Goal: Transaction & Acquisition: Purchase product/service

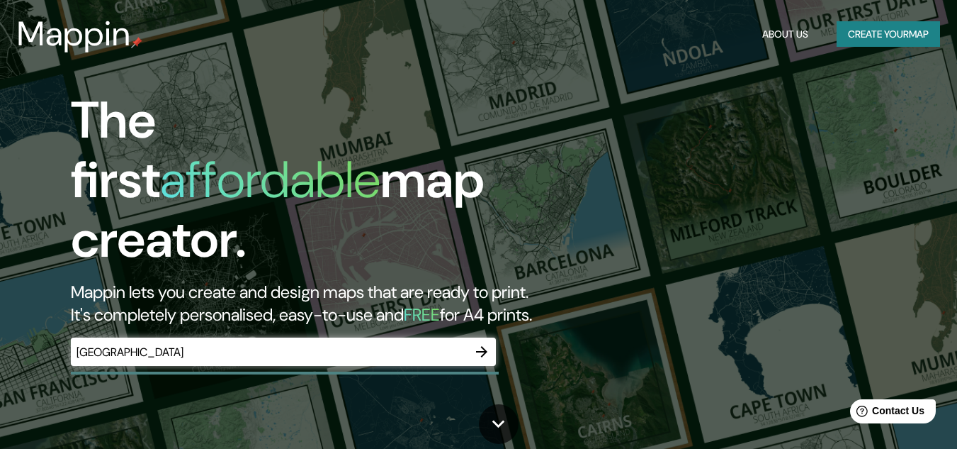
click at [145, 346] on div "Guayaquil ​" at bounding box center [283, 351] width 425 height 28
click at [883, 38] on button "Create your map" at bounding box center [888, 34] width 103 height 26
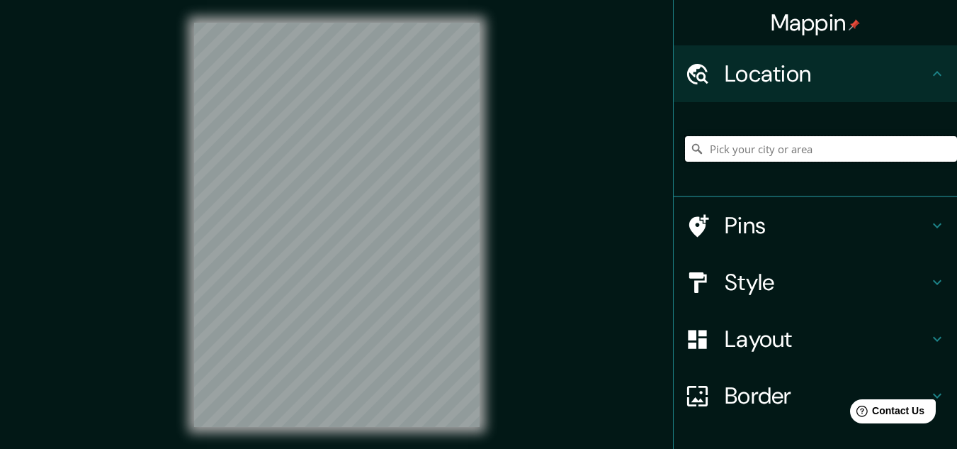
click at [787, 152] on input "Pick your city or area" at bounding box center [821, 149] width 272 height 26
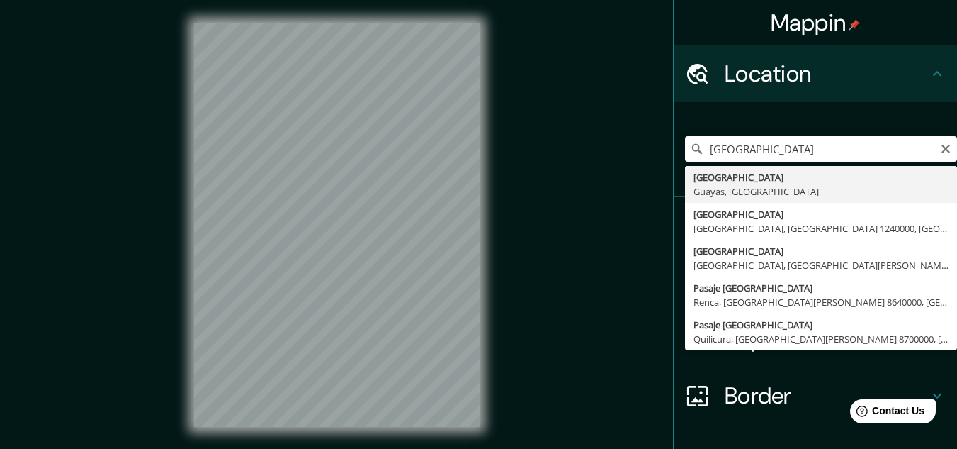
type input "[GEOGRAPHIC_DATA], [GEOGRAPHIC_DATA], [GEOGRAPHIC_DATA]"
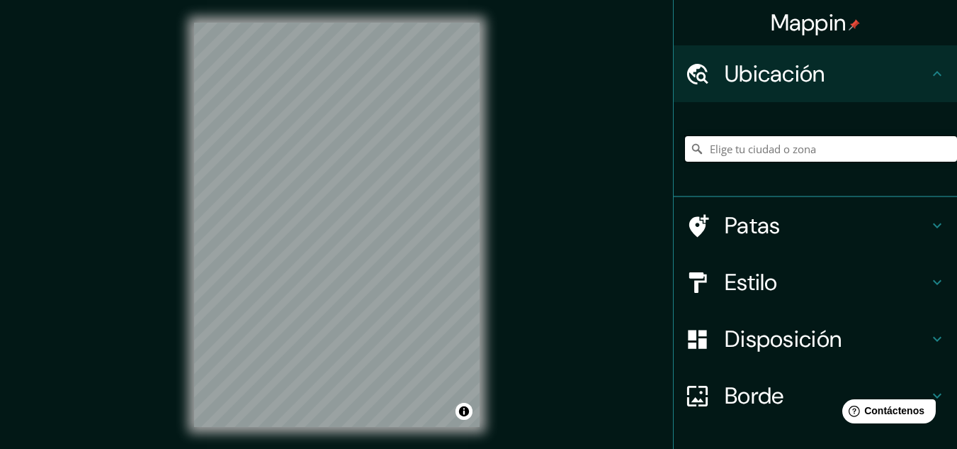
click at [782, 153] on input "Elige tu ciudad o zona" at bounding box center [821, 149] width 272 height 26
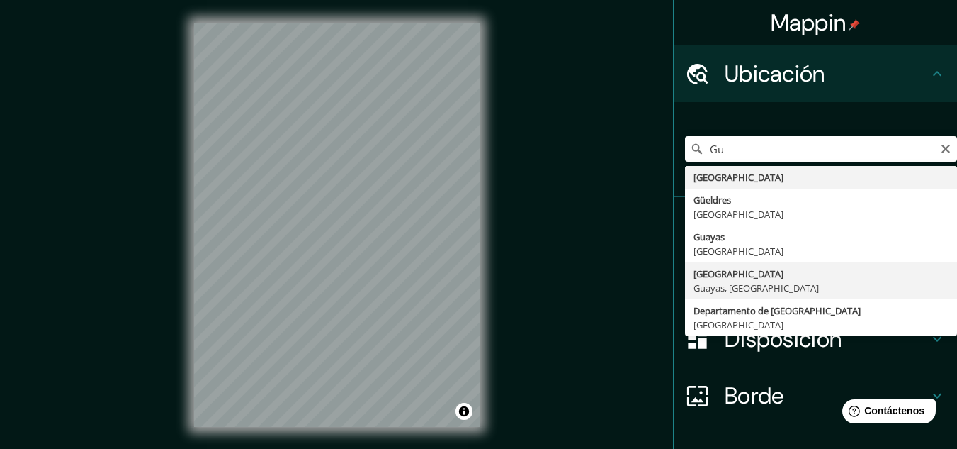
type input "[GEOGRAPHIC_DATA], [GEOGRAPHIC_DATA], [GEOGRAPHIC_DATA]"
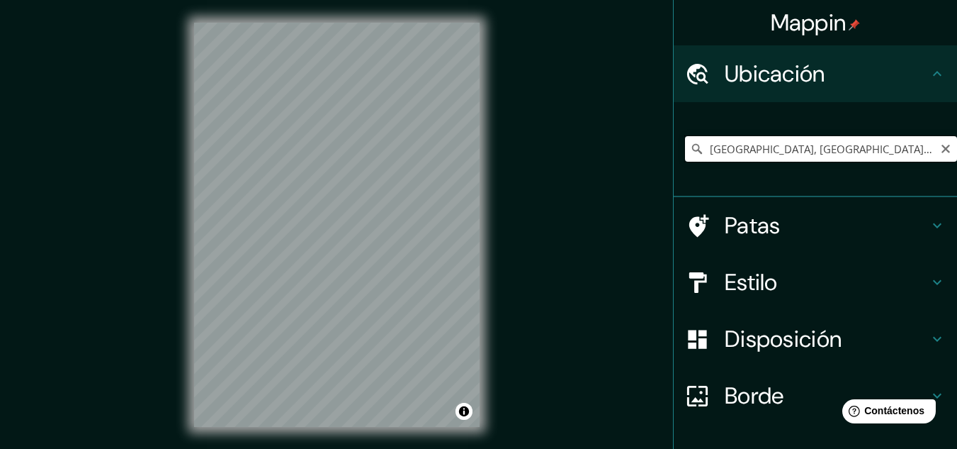
drag, startPoint x: 862, startPoint y: 137, endPoint x: 699, endPoint y: 139, distance: 163.0
click at [699, 139] on input "[GEOGRAPHIC_DATA], [GEOGRAPHIC_DATA], [GEOGRAPHIC_DATA]" at bounding box center [821, 149] width 272 height 26
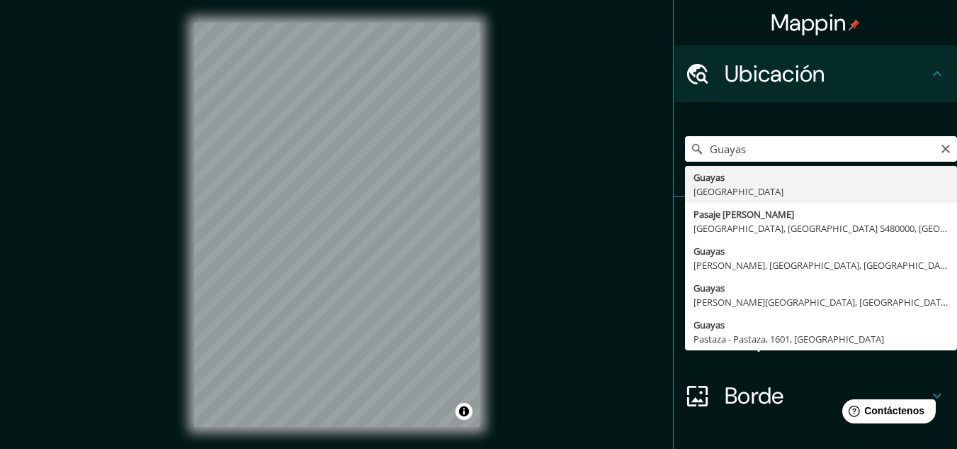
type input "Guayas, [GEOGRAPHIC_DATA]"
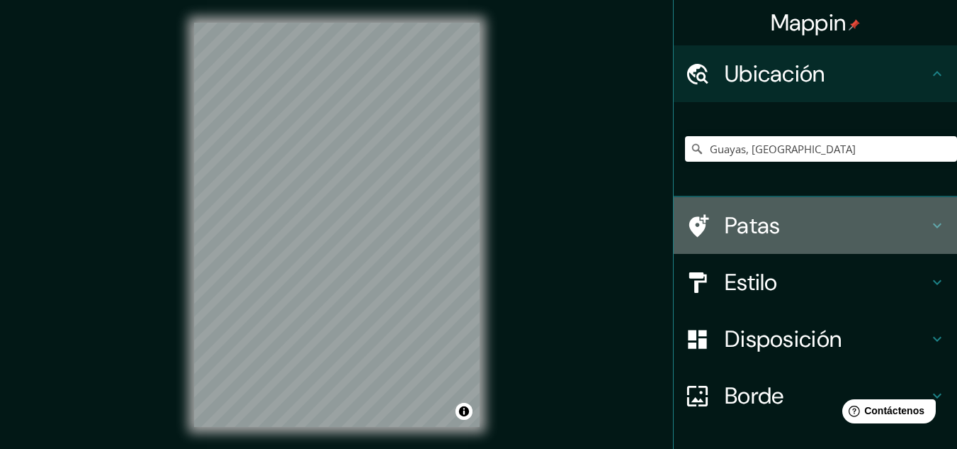
click at [933, 227] on icon at bounding box center [937, 225] width 9 height 5
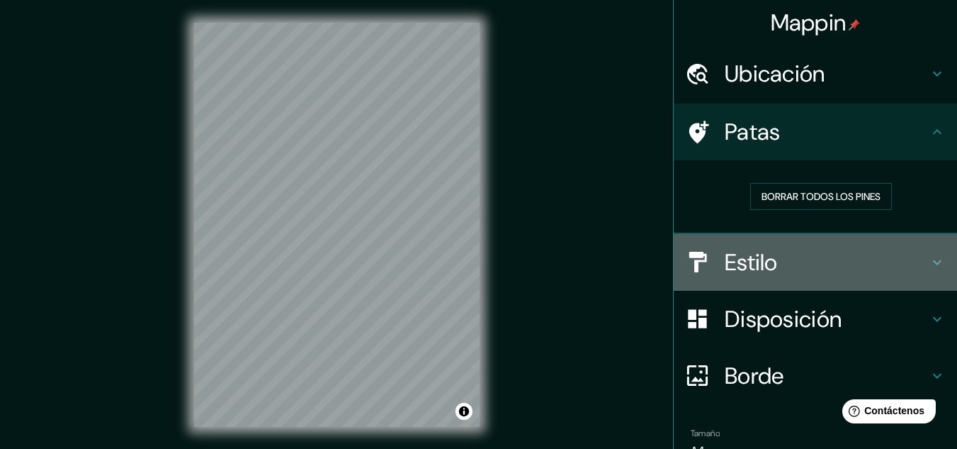
click at [929, 261] on icon at bounding box center [937, 262] width 17 height 17
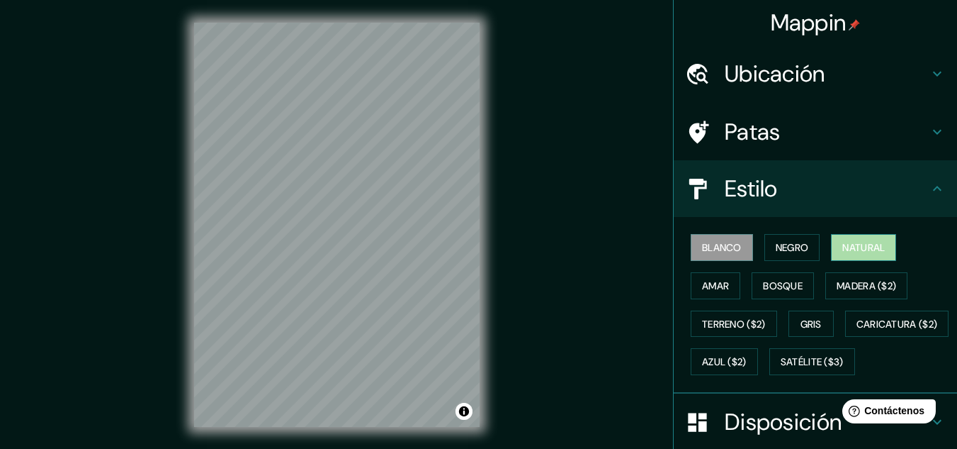
click at [850, 254] on font "Natural" at bounding box center [864, 247] width 43 height 13
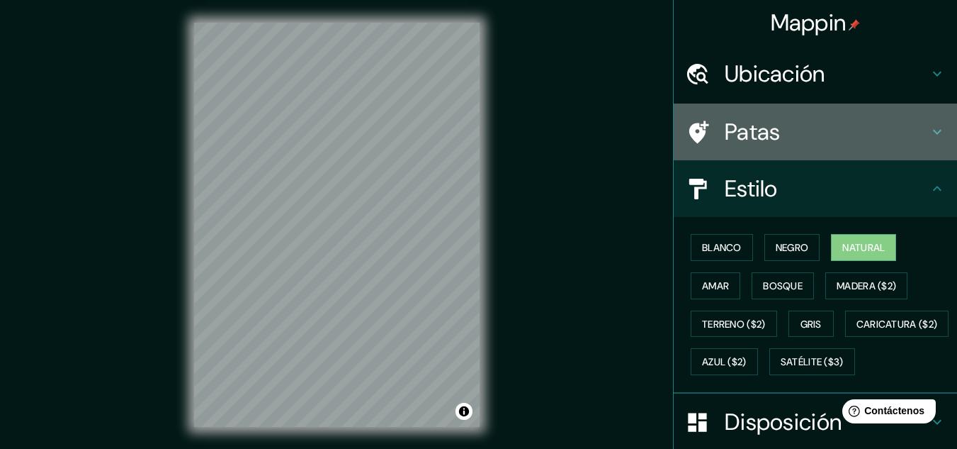
click at [933, 133] on icon at bounding box center [937, 131] width 17 height 17
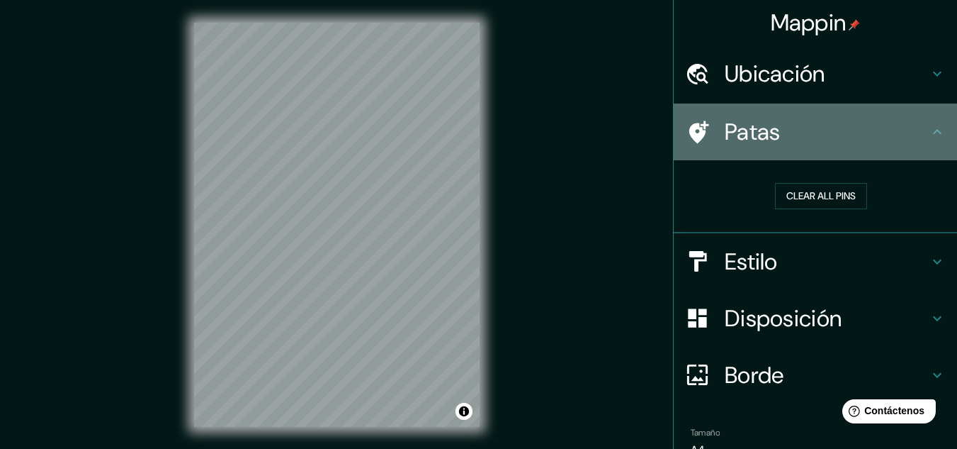
click at [933, 133] on icon at bounding box center [937, 131] width 17 height 17
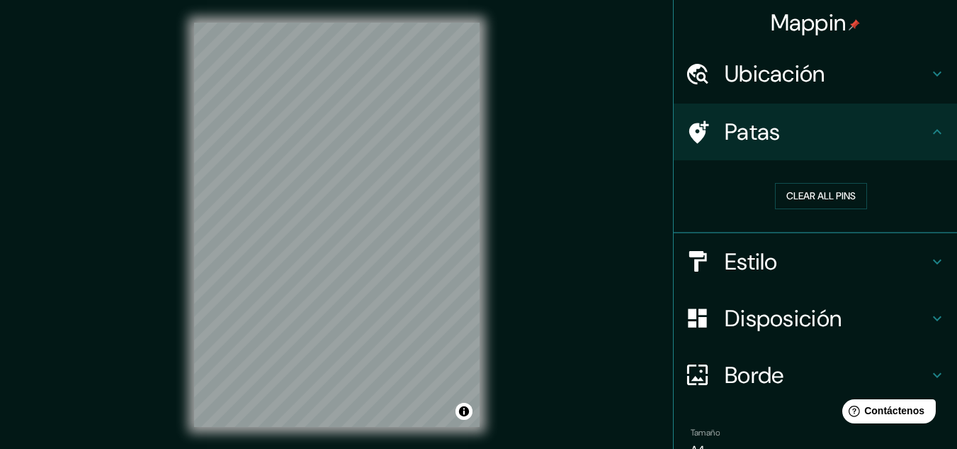
click at [929, 75] on icon at bounding box center [937, 73] width 17 height 17
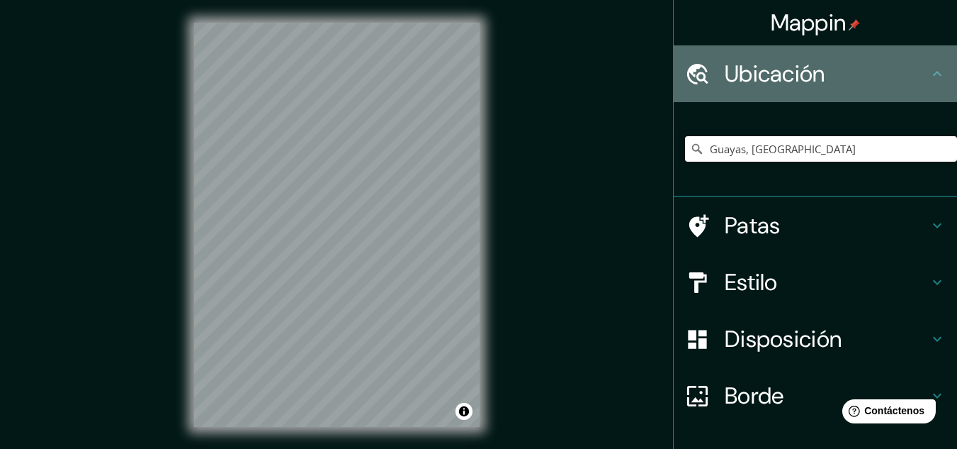
click at [933, 75] on icon at bounding box center [937, 73] width 9 height 5
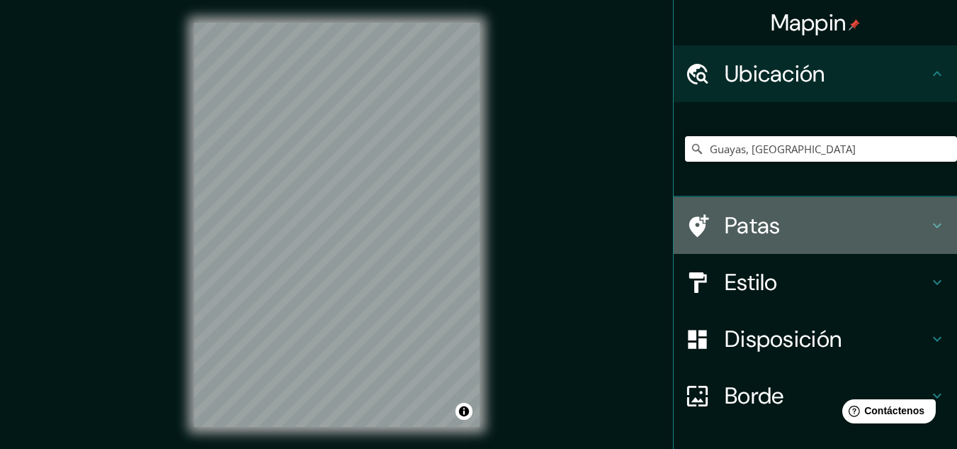
click at [929, 226] on icon at bounding box center [937, 225] width 17 height 17
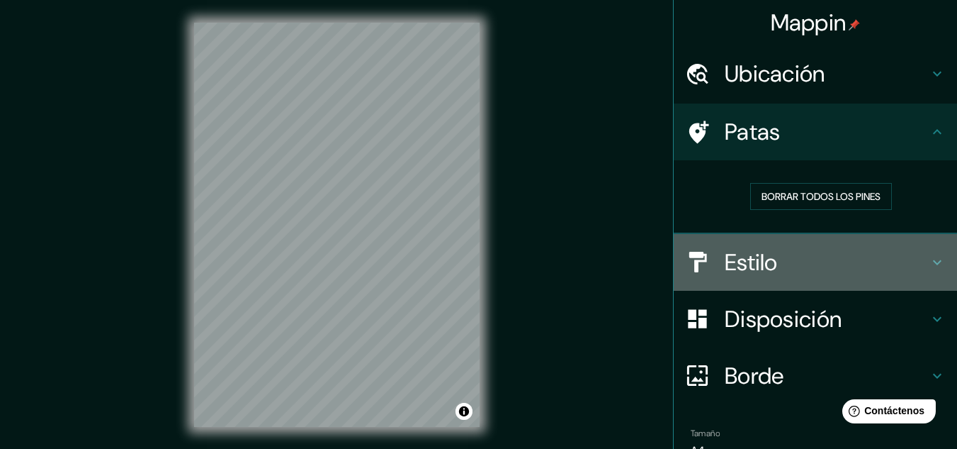
click at [929, 257] on icon at bounding box center [937, 262] width 17 height 17
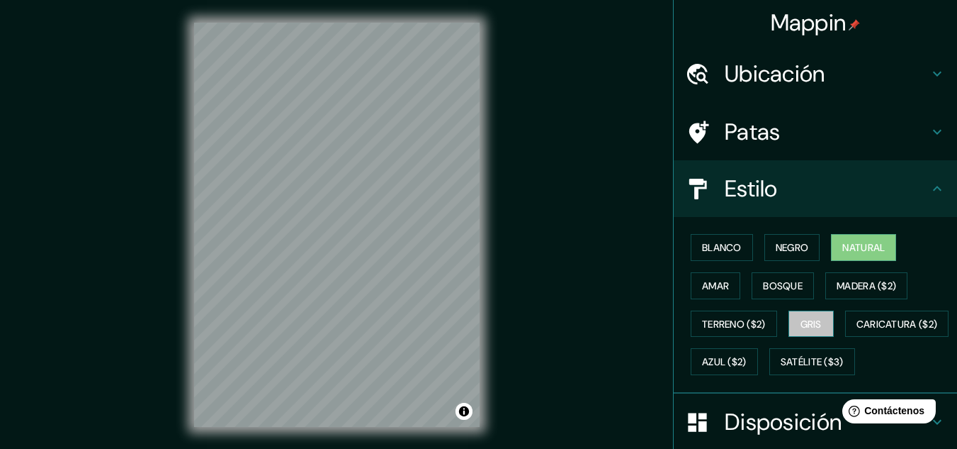
click at [801, 323] on font "Gris" at bounding box center [811, 323] width 21 height 13
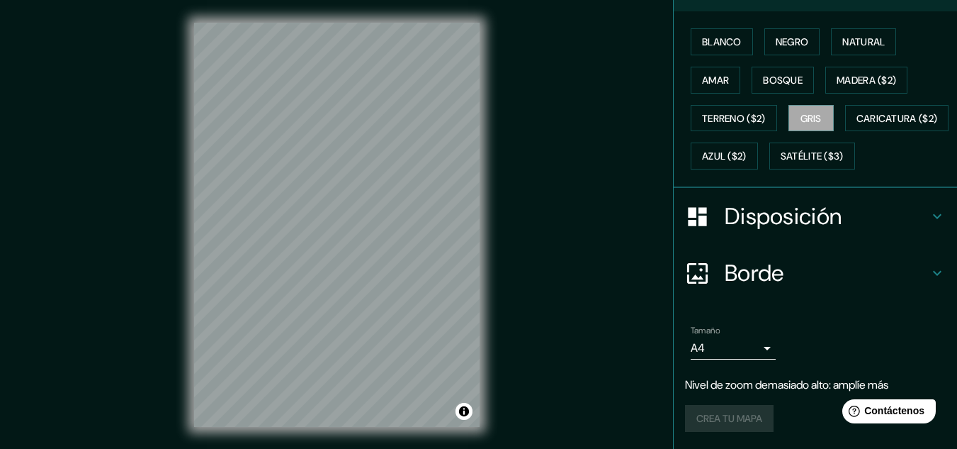
scroll to position [162, 0]
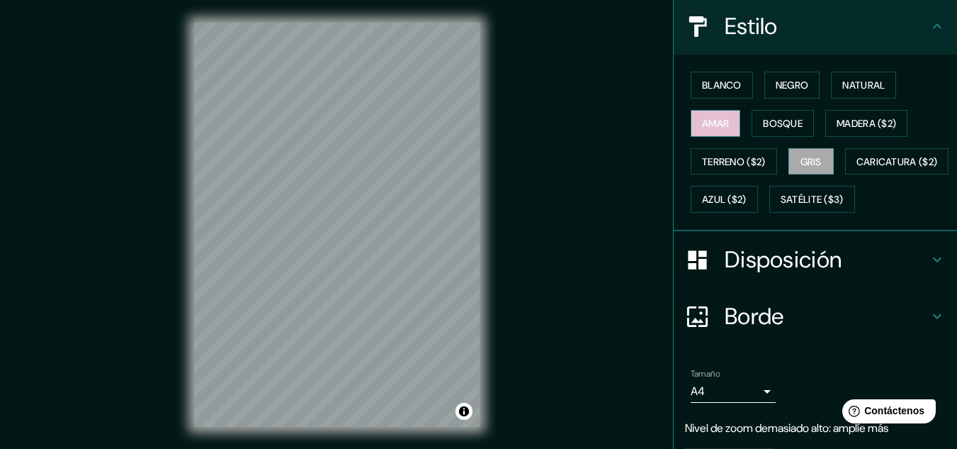
click at [707, 129] on font "Amar" at bounding box center [715, 123] width 27 height 13
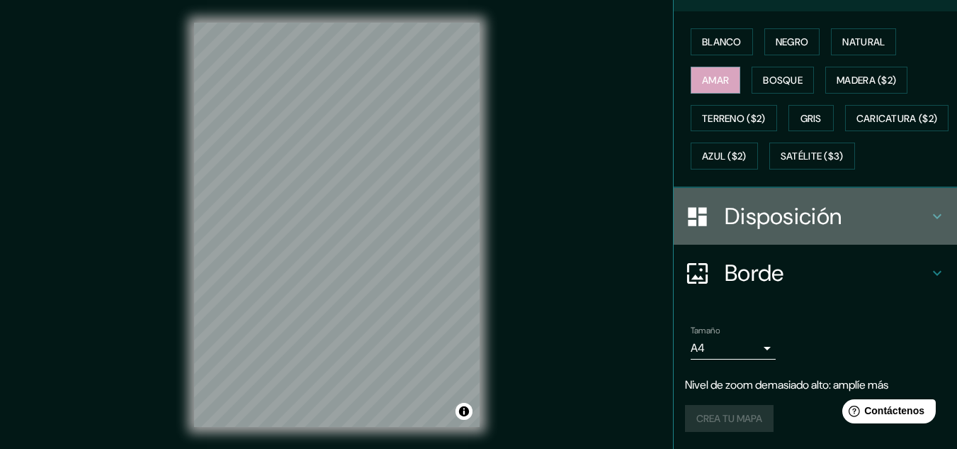
click at [929, 214] on icon at bounding box center [937, 216] width 17 height 17
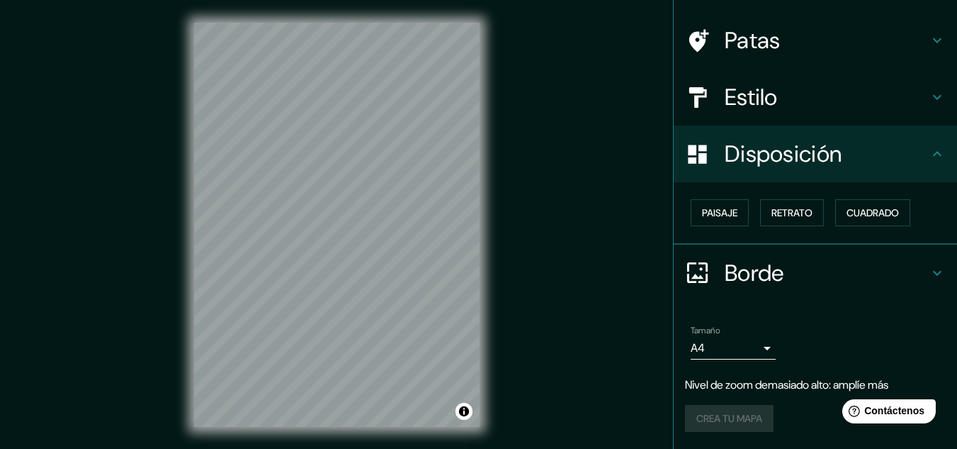
scroll to position [91, 0]
click at [775, 216] on font "Retrato" at bounding box center [792, 213] width 41 height 13
click at [702, 219] on font "Paisaje" at bounding box center [719, 213] width 35 height 13
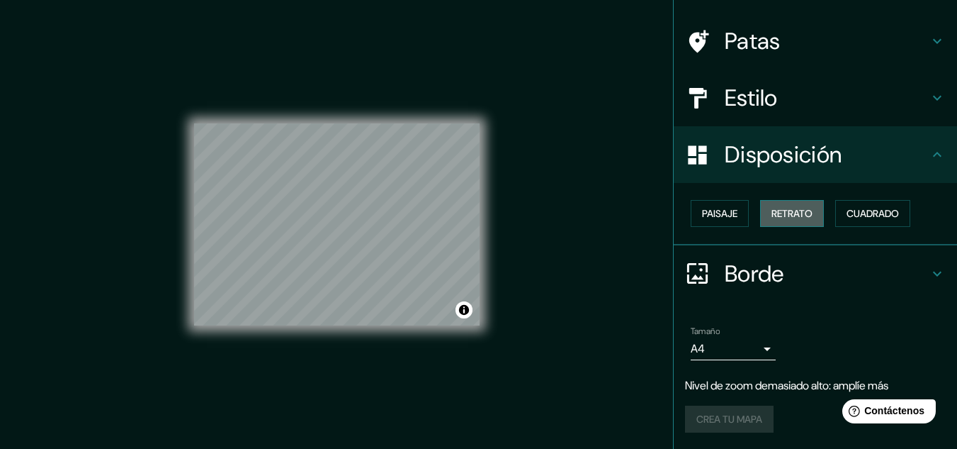
click at [789, 205] on font "Retrato" at bounding box center [792, 213] width 41 height 18
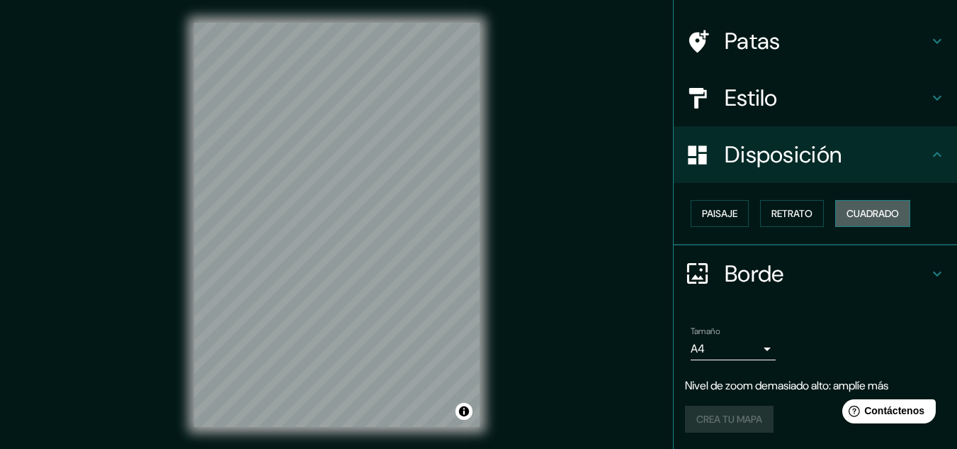
click at [857, 207] on font "Cuadrado" at bounding box center [873, 213] width 52 height 13
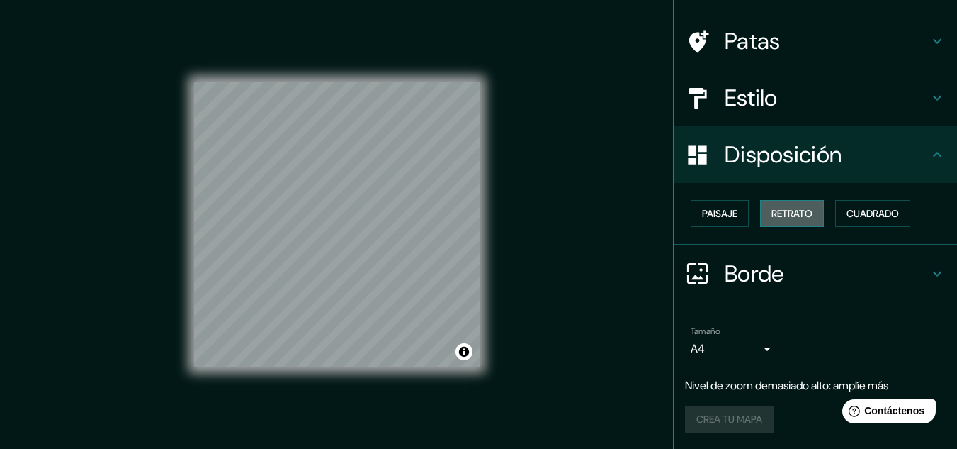
click at [791, 217] on font "Retrato" at bounding box center [792, 213] width 41 height 13
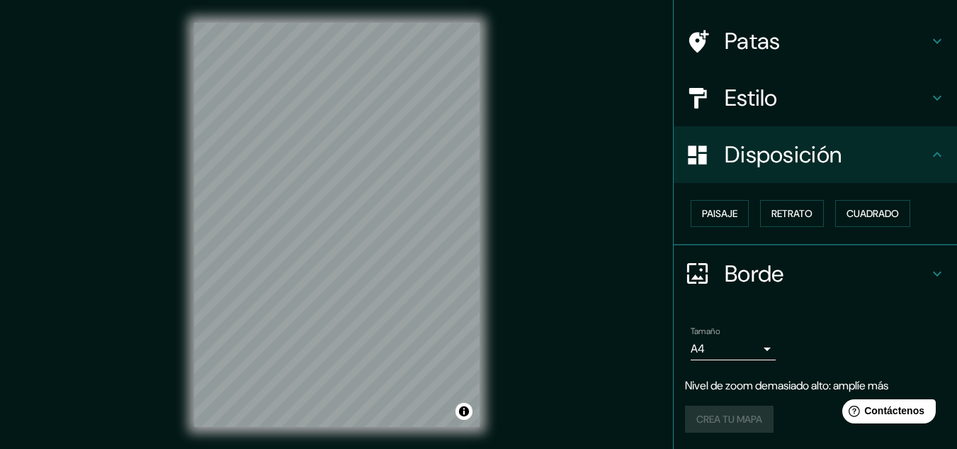
scroll to position [23, 0]
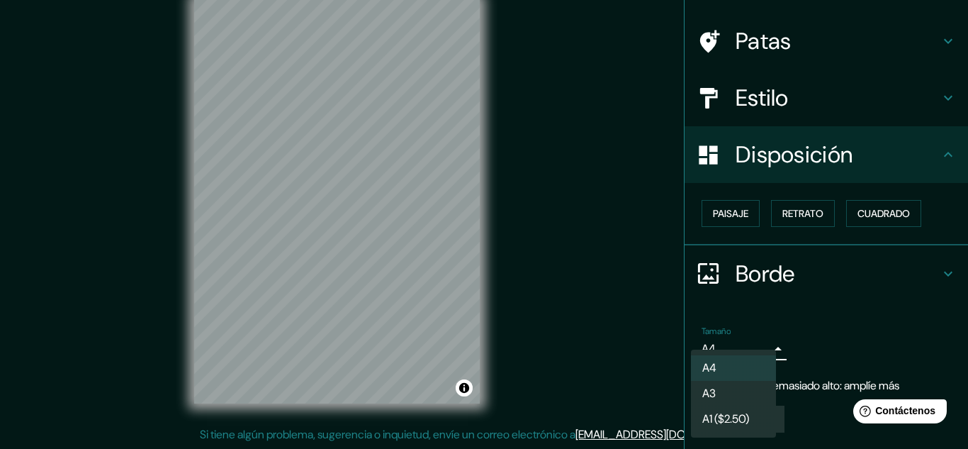
click at [754, 349] on body "Mappin Ubicación Guayas, Ecuador Patas Estilo Disposición Paisaje Retrato Cuadr…" at bounding box center [484, 201] width 968 height 449
click at [726, 393] on li "A3" at bounding box center [733, 394] width 85 height 26
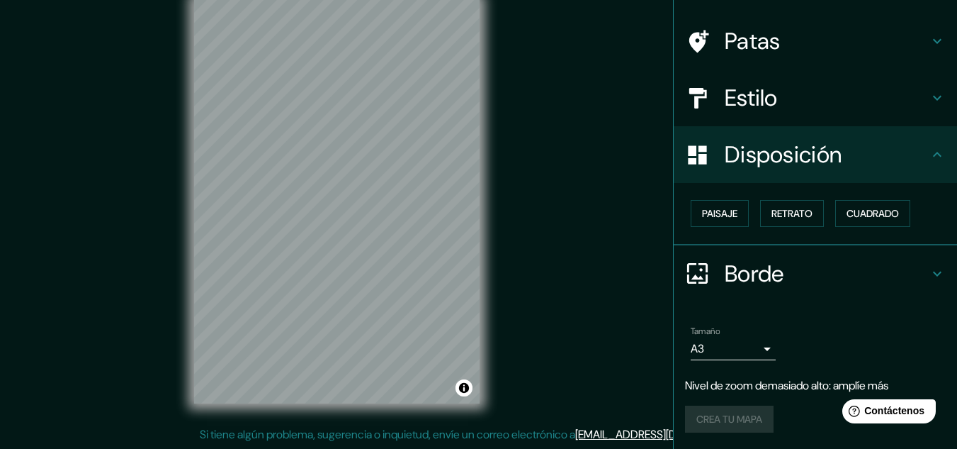
click at [740, 334] on div "Tamaño A3 single" at bounding box center [733, 343] width 85 height 34
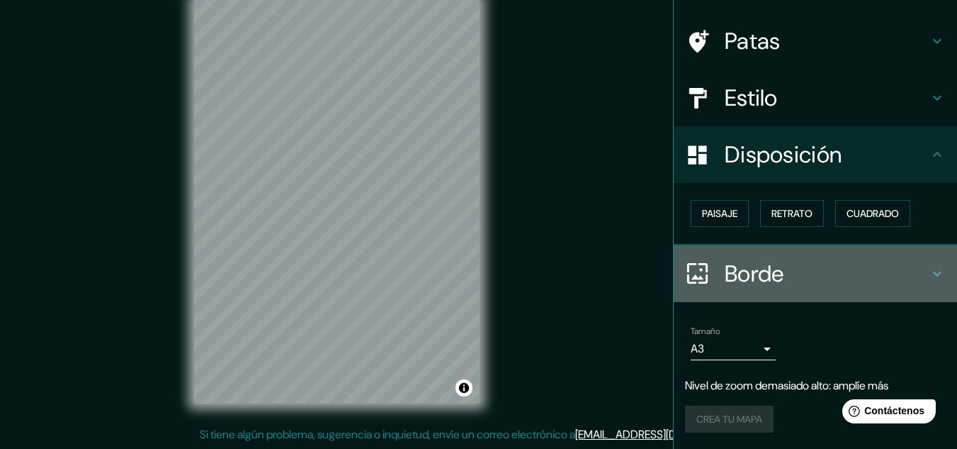
click at [915, 271] on h4 "Borde" at bounding box center [827, 273] width 204 height 28
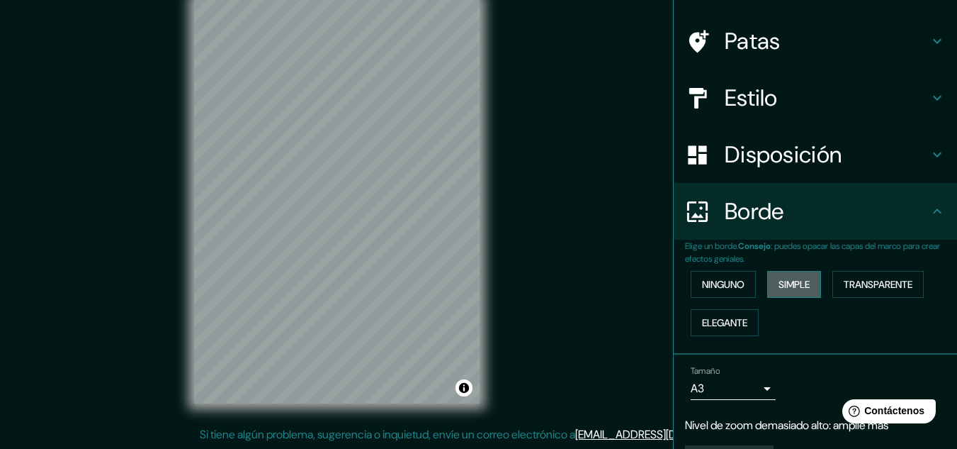
click at [779, 286] on font "Simple" at bounding box center [794, 284] width 31 height 13
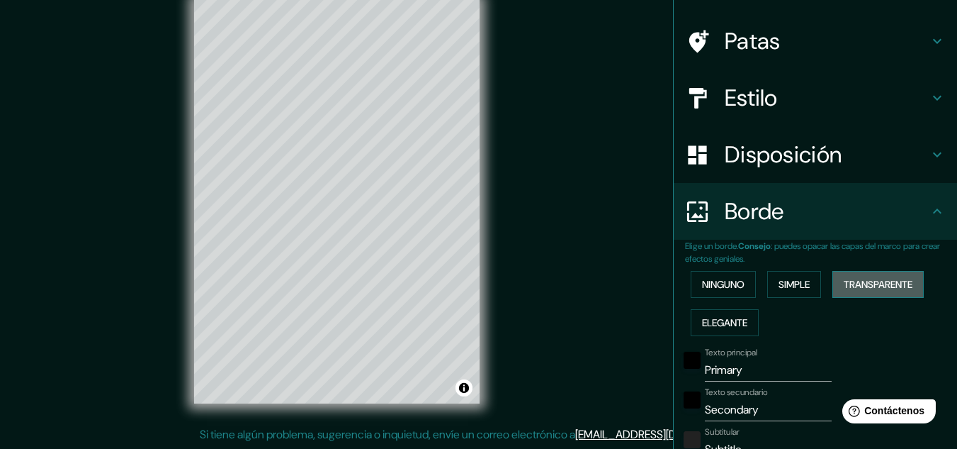
click at [865, 285] on font "Transparente" at bounding box center [878, 284] width 69 height 13
click at [702, 284] on font "Ninguno" at bounding box center [723, 284] width 43 height 13
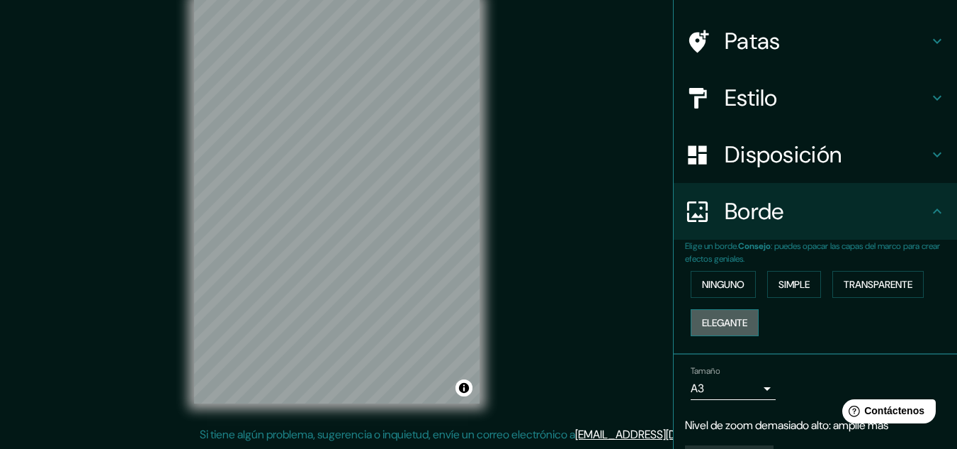
click at [723, 327] on font "Elegante" at bounding box center [724, 322] width 45 height 13
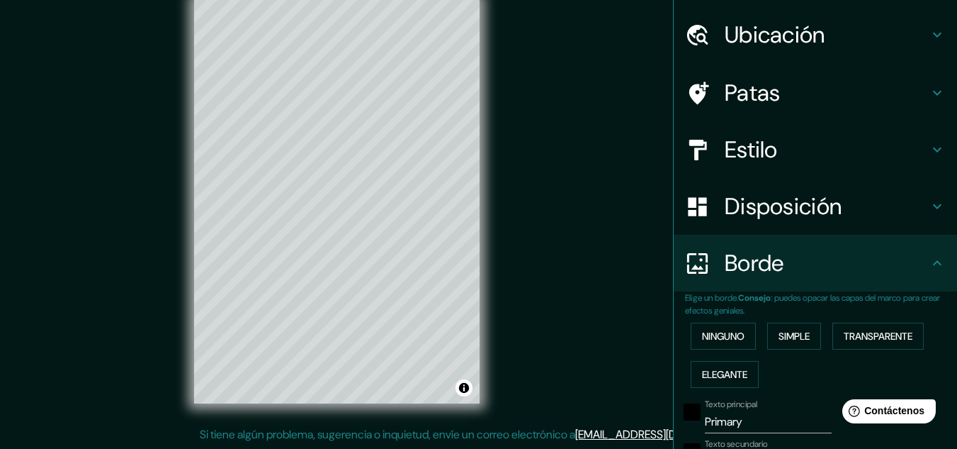
scroll to position [36, 0]
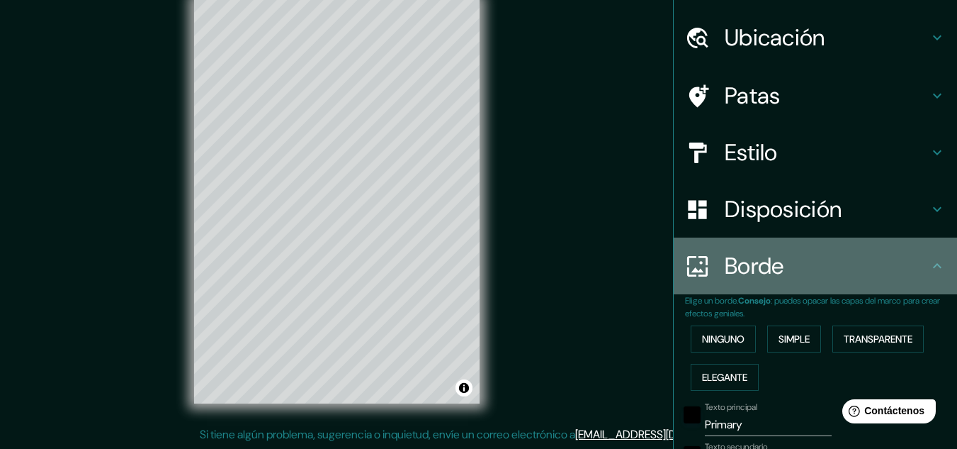
click at [929, 262] on icon at bounding box center [937, 265] width 17 height 17
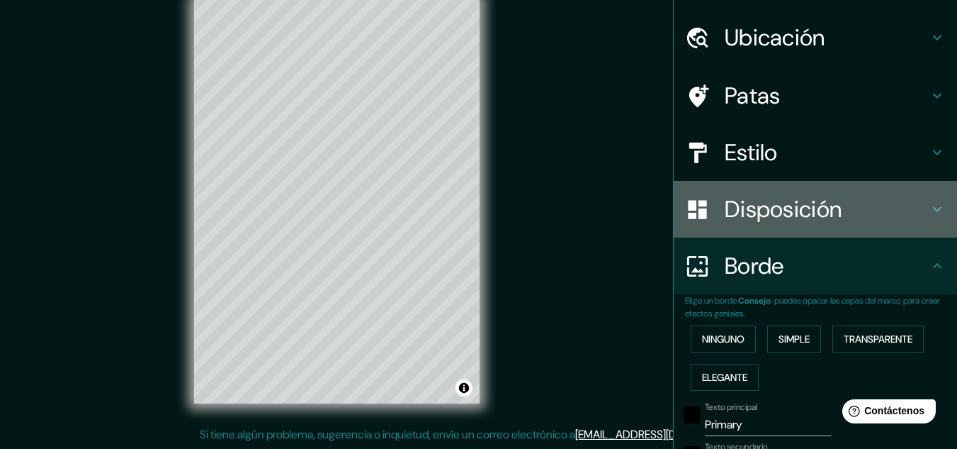
click at [933, 209] on icon at bounding box center [937, 209] width 9 height 5
type input "161"
type input "32"
type input "16"
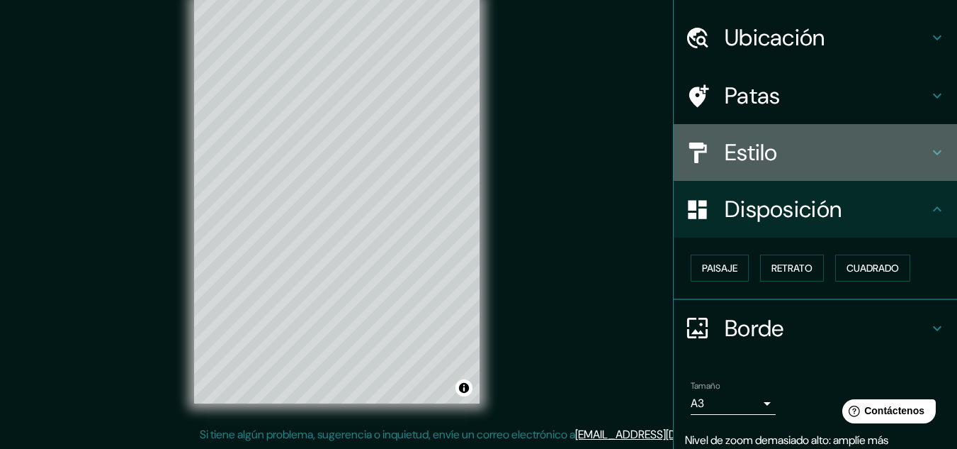
click at [929, 147] on icon at bounding box center [937, 152] width 17 height 17
type input "161"
type input "32"
type input "16"
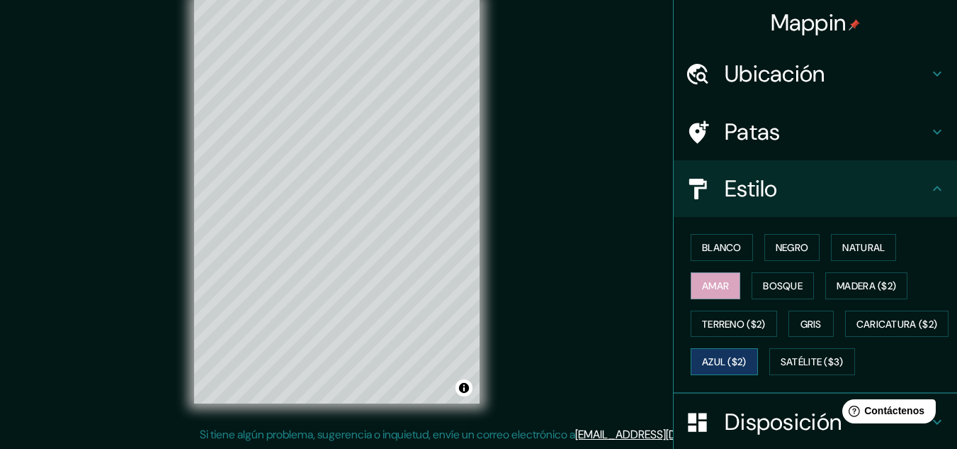
scroll to position [0, 0]
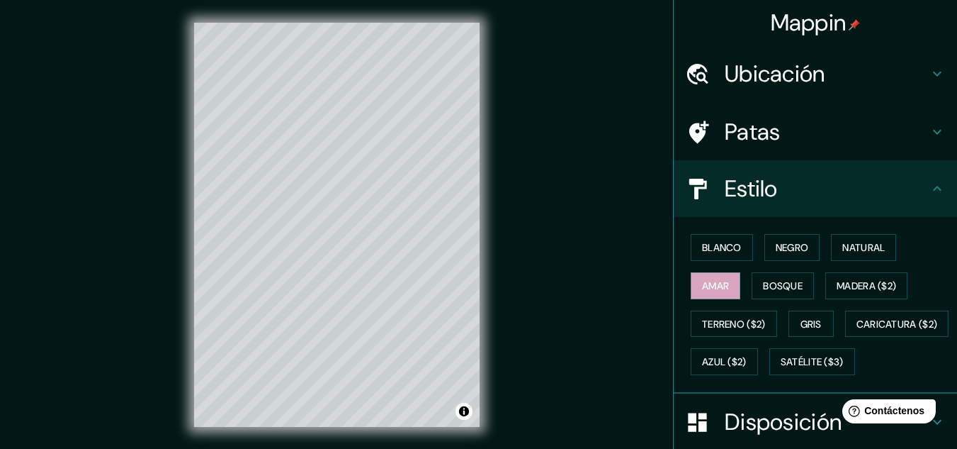
click at [771, 23] on font "Mappin" at bounding box center [809, 23] width 76 height 30
